Goal: Find specific page/section: Find specific page/section

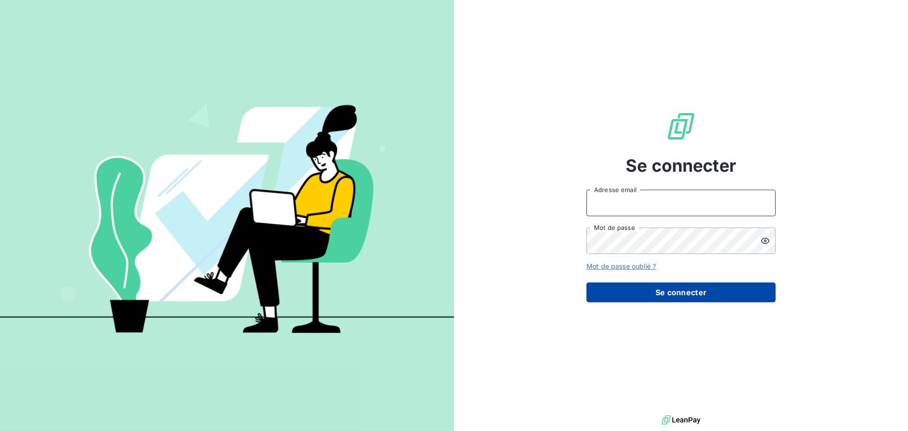
type input "[PERSON_NAME][EMAIL_ADDRESS][DOMAIN_NAME]"
click at [638, 294] on button "Se connecter" at bounding box center [680, 292] width 189 height 20
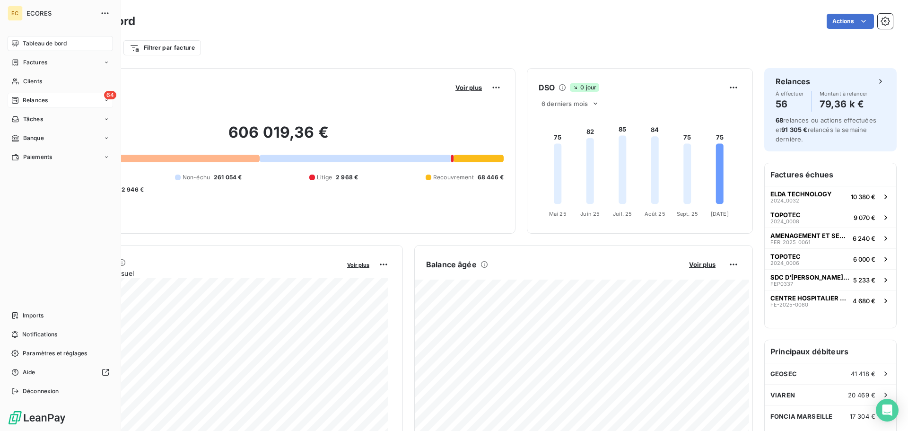
click at [33, 98] on span "Relances" at bounding box center [35, 100] width 25 height 9
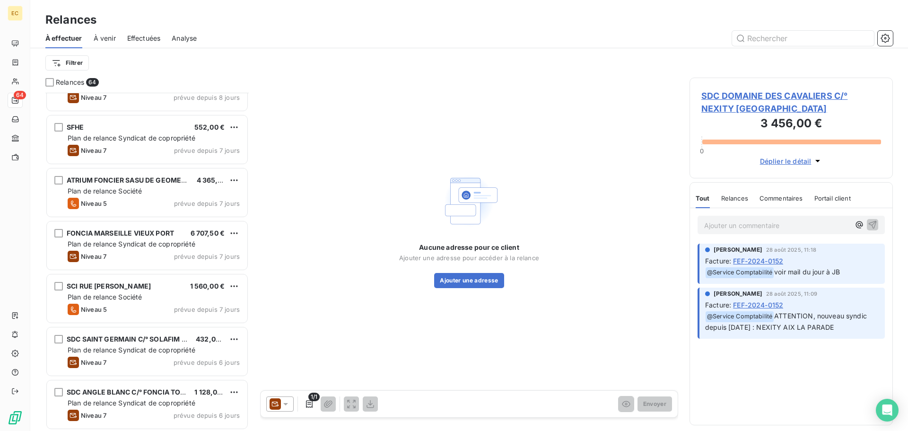
scroll to position [1938, 0]
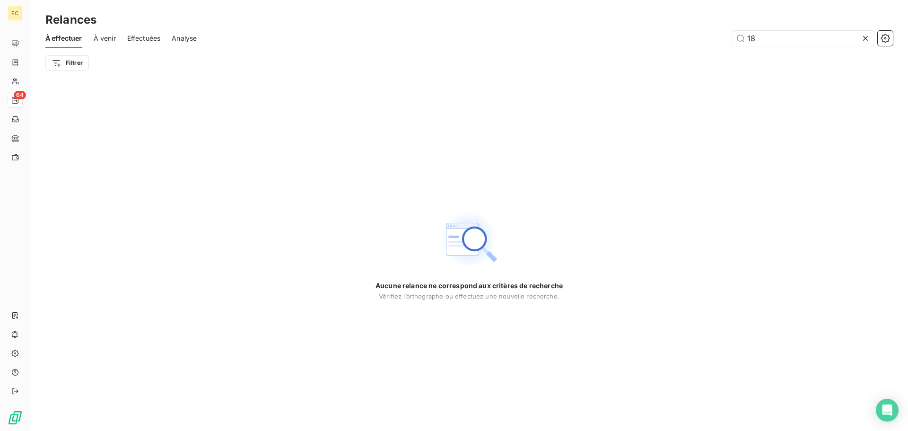
type input "1"
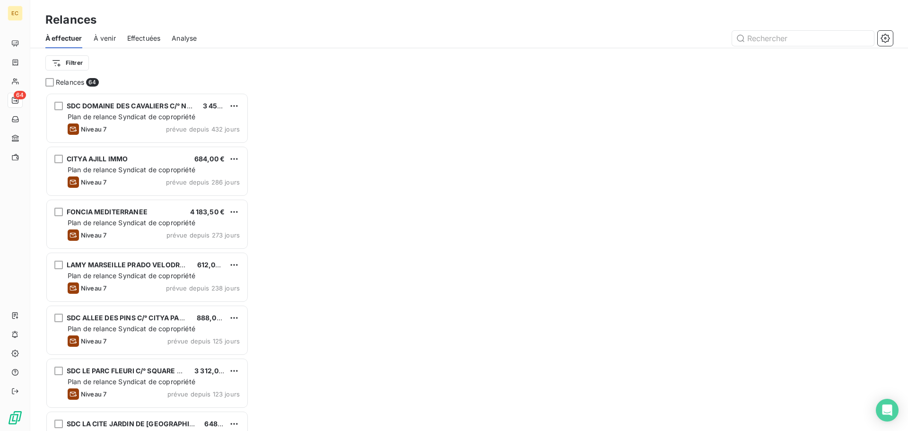
scroll to position [331, 196]
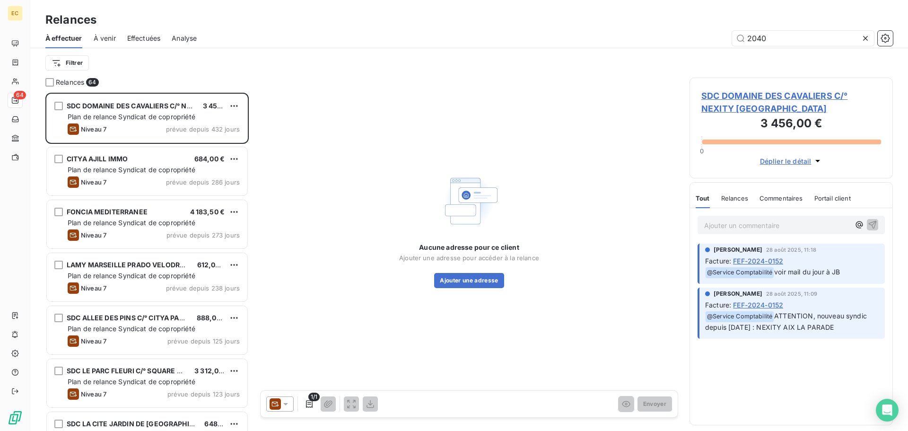
type input "2040"
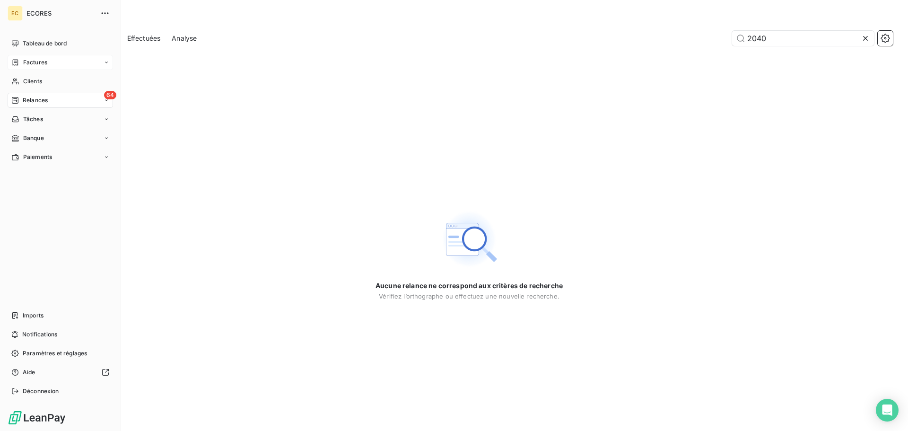
click at [43, 61] on span "Factures" at bounding box center [35, 62] width 24 height 9
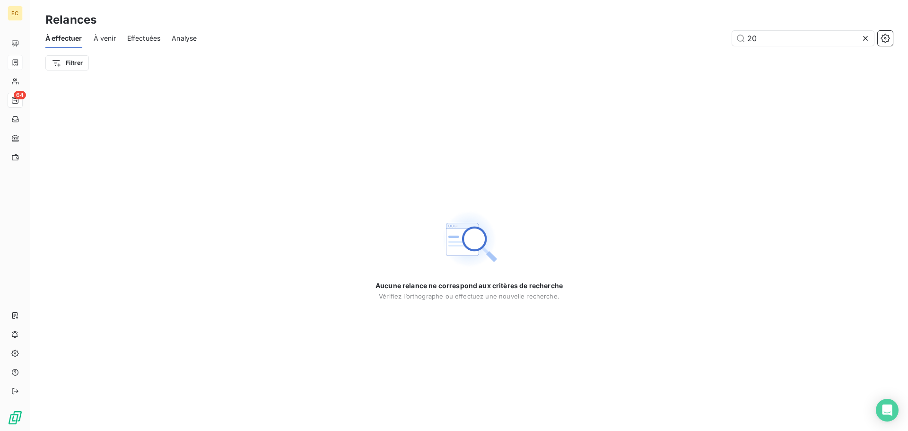
type input "2"
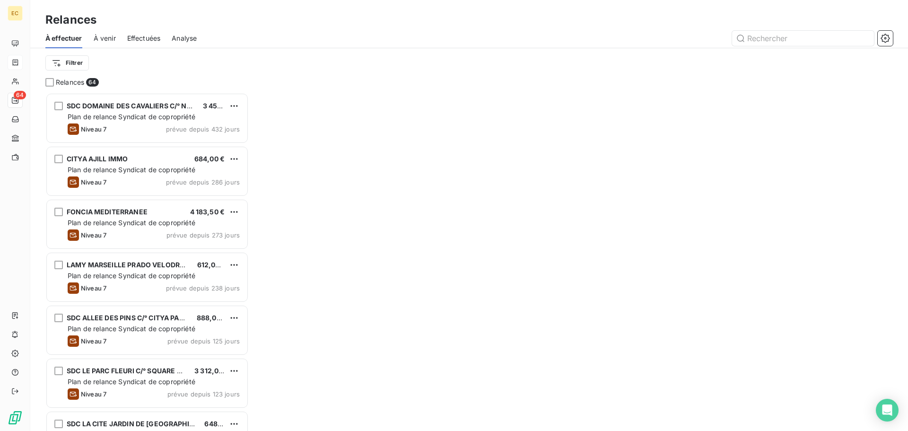
scroll to position [331, 196]
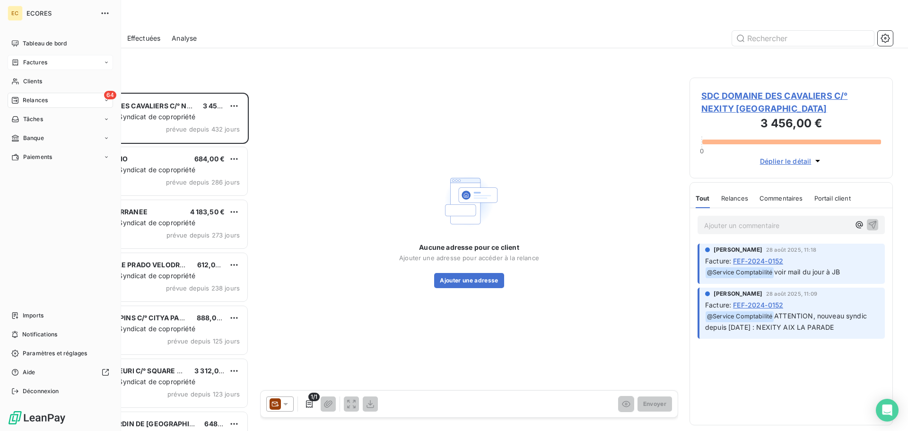
click at [31, 61] on span "Factures" at bounding box center [35, 62] width 24 height 9
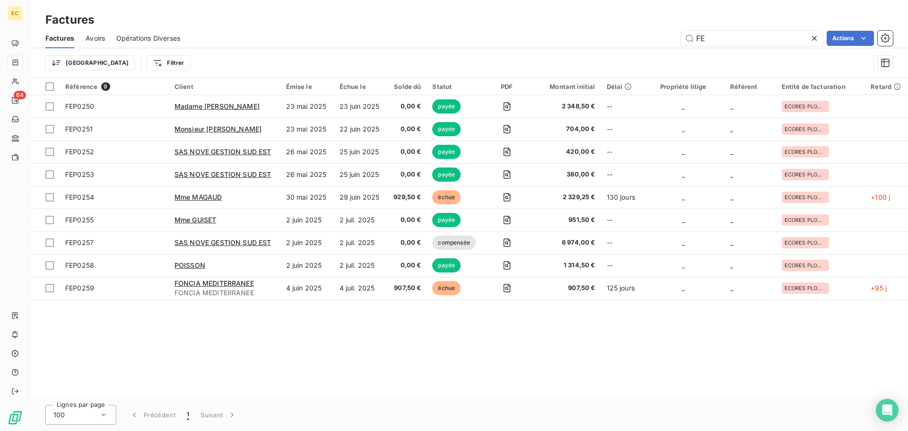
type input "F"
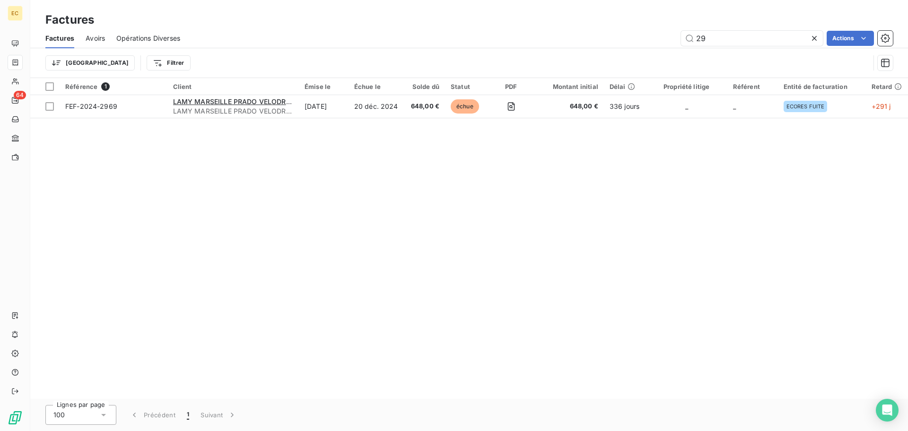
type input "2"
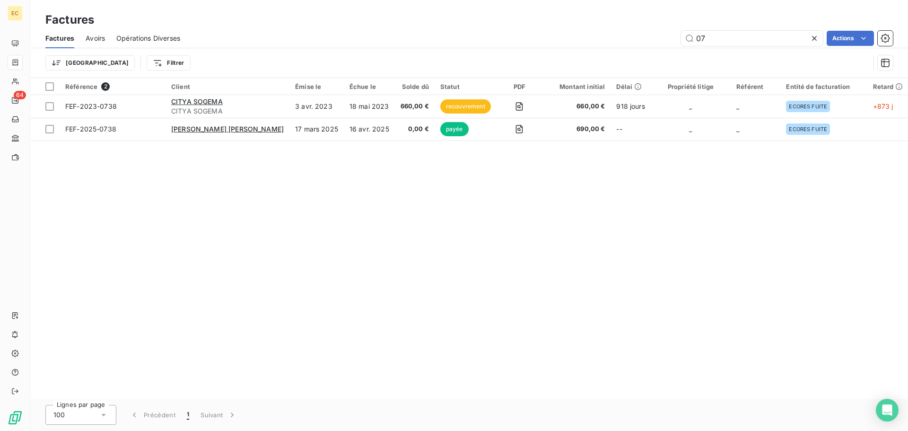
type input "0"
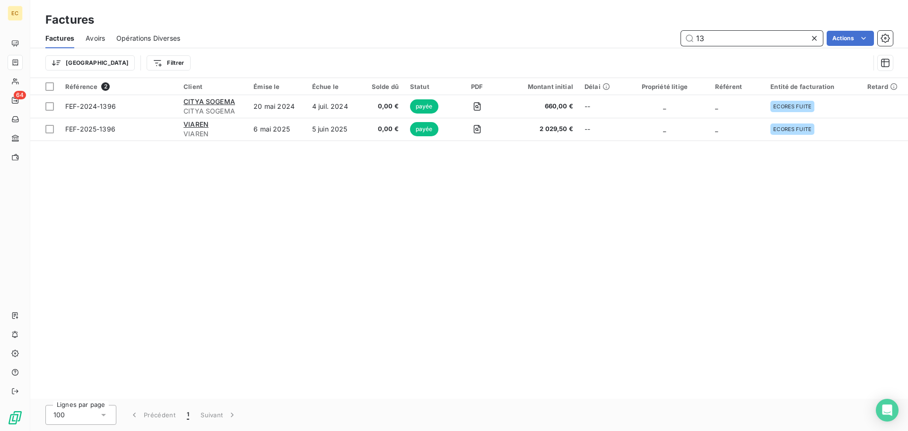
type input "1"
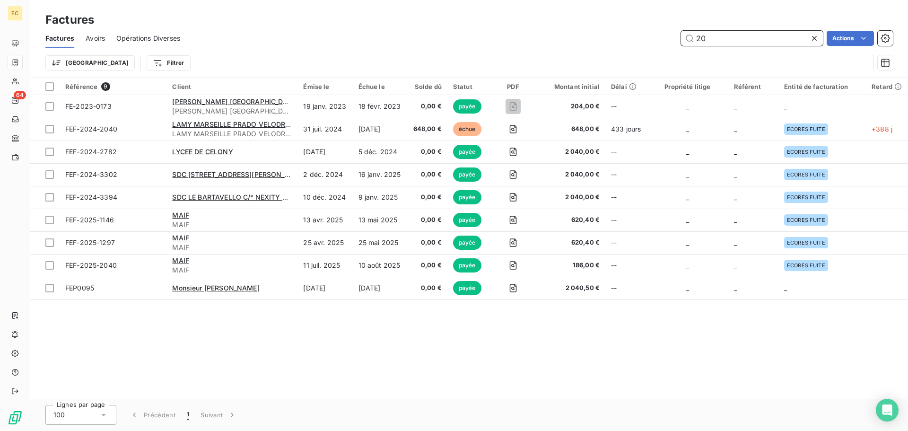
type input "2"
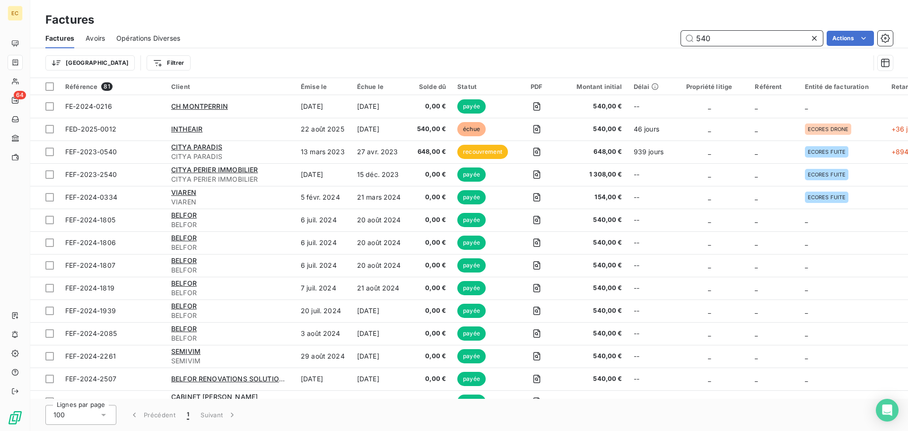
click at [713, 36] on input "540" at bounding box center [752, 38] width 142 height 15
type input "5"
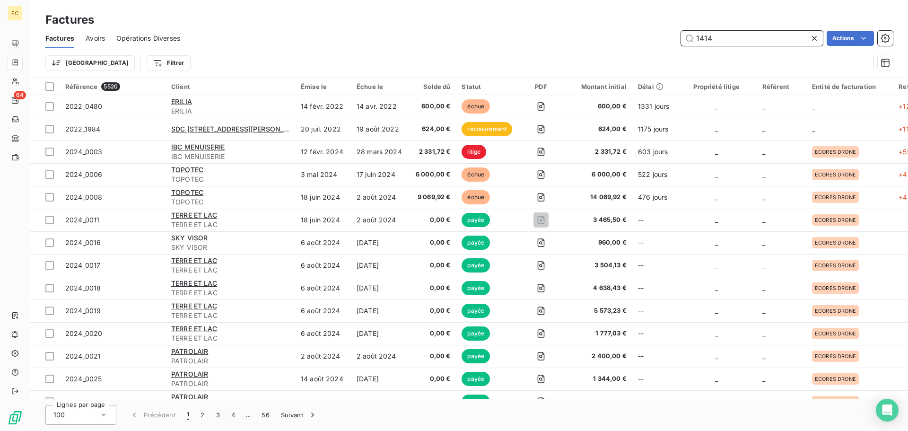
type input "1414"
